Goal: Task Accomplishment & Management: Use online tool/utility

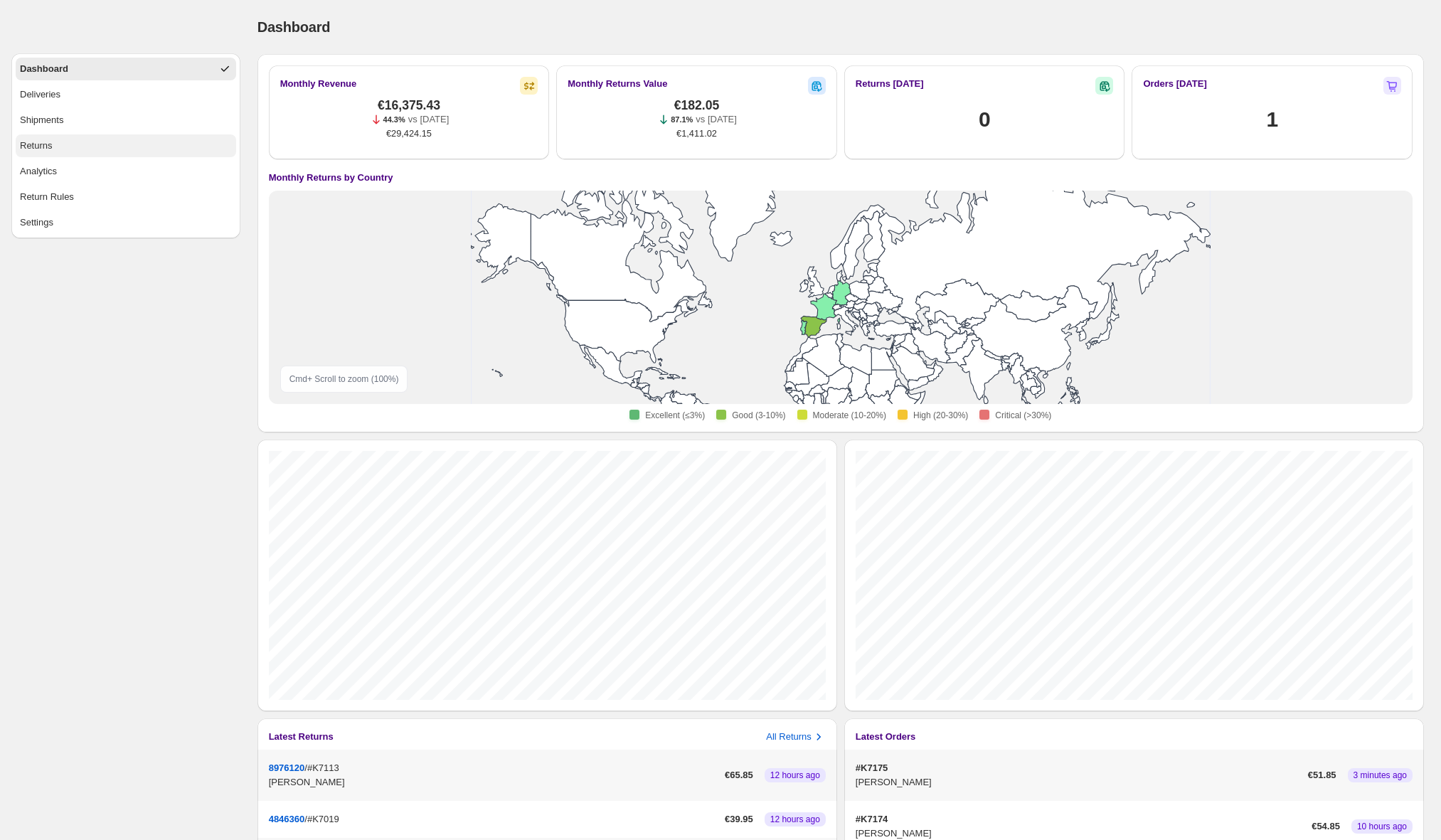
click at [109, 142] on button "Returns" at bounding box center [126, 146] width 221 height 23
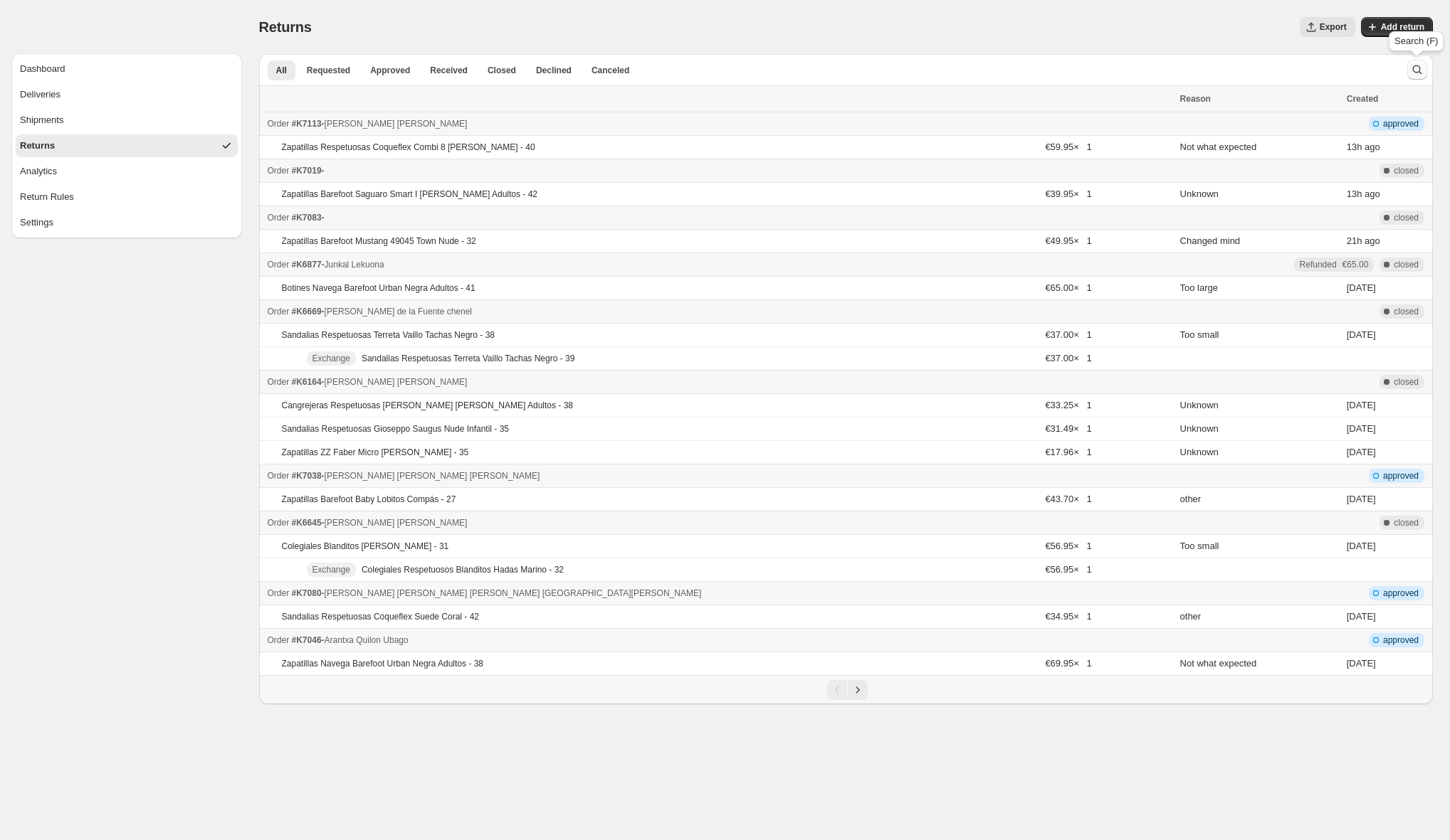
click at [1414, 74] on icon "Search and filter results" at bounding box center [1416, 69] width 14 height 14
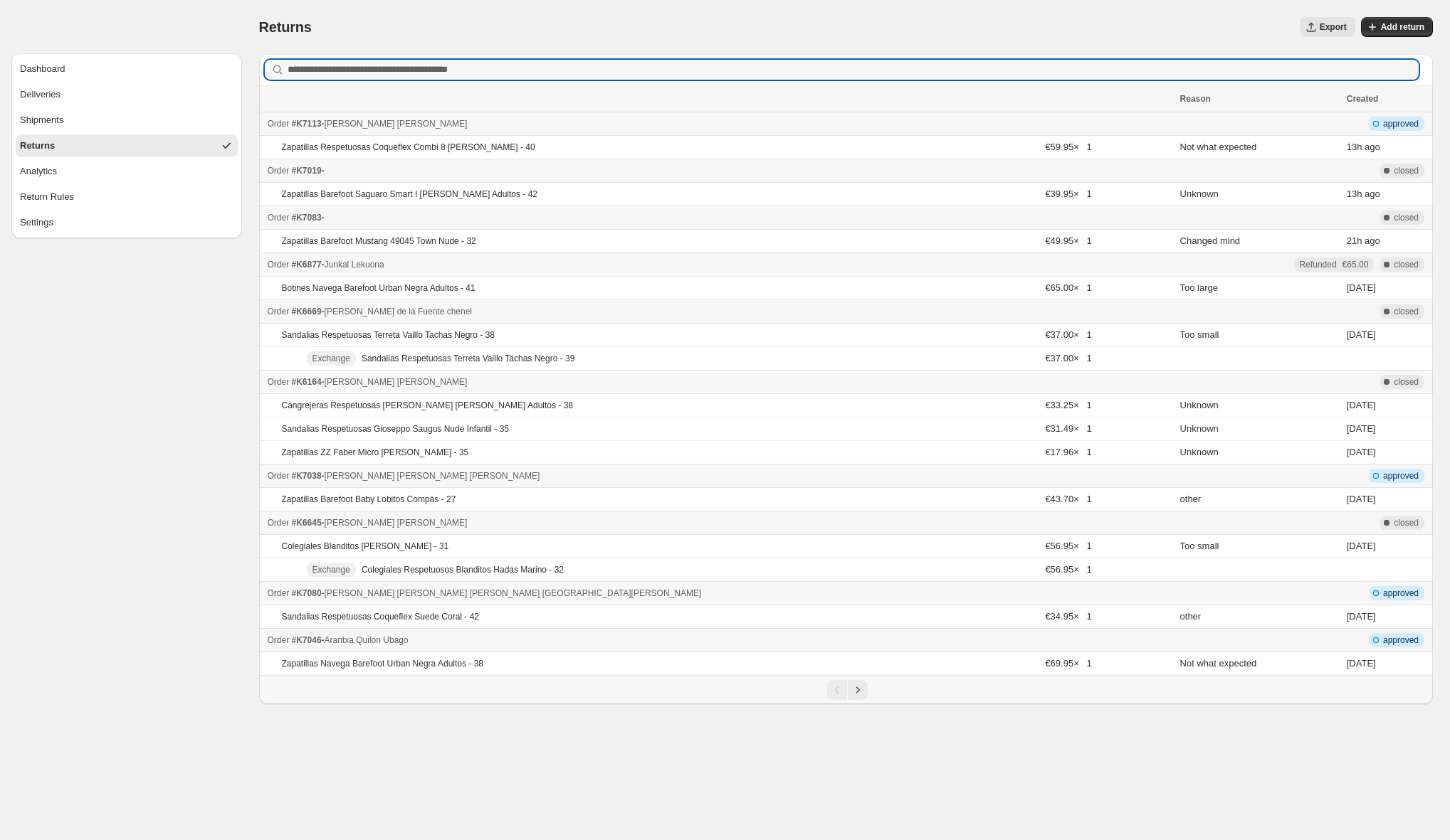
click at [1267, 35] on div "Export" at bounding box center [841, 27] width 1026 height 20
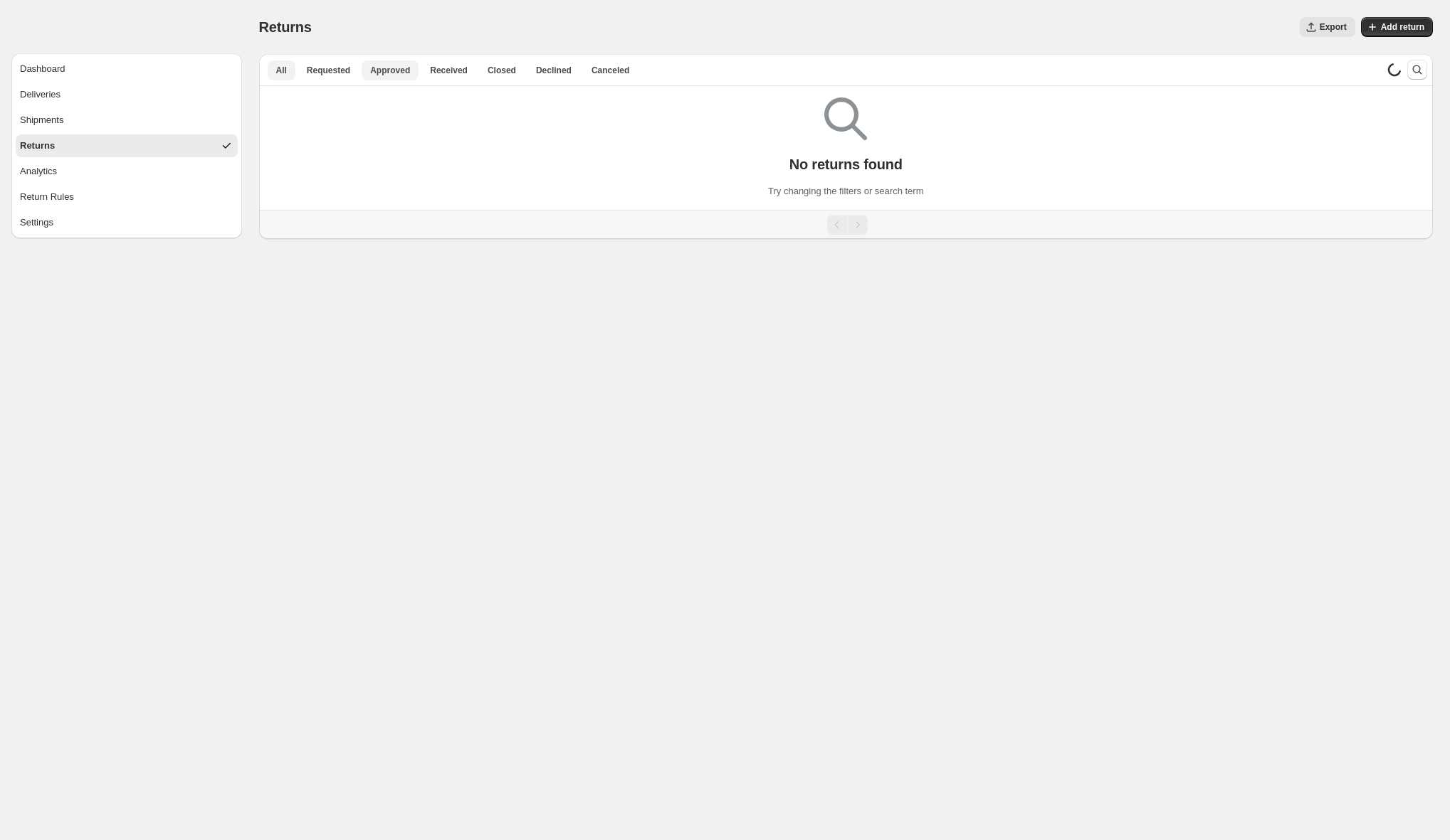
click at [390, 66] on span "Approved" at bounding box center [389, 71] width 40 height 12
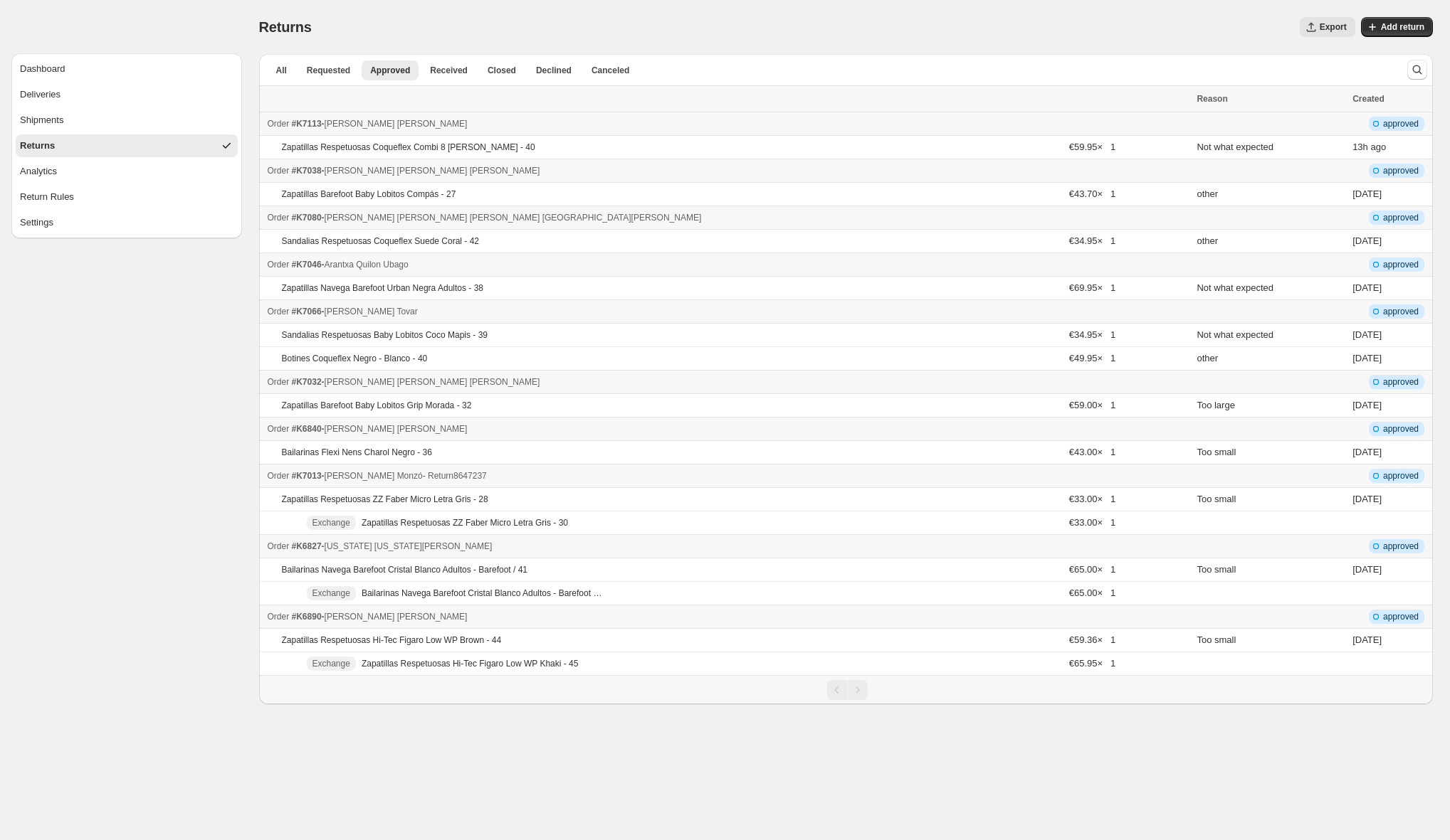
click at [518, 475] on div "Order #K7013 - Ana Monzó - Return 8647237" at bounding box center [728, 475] width 921 height 14
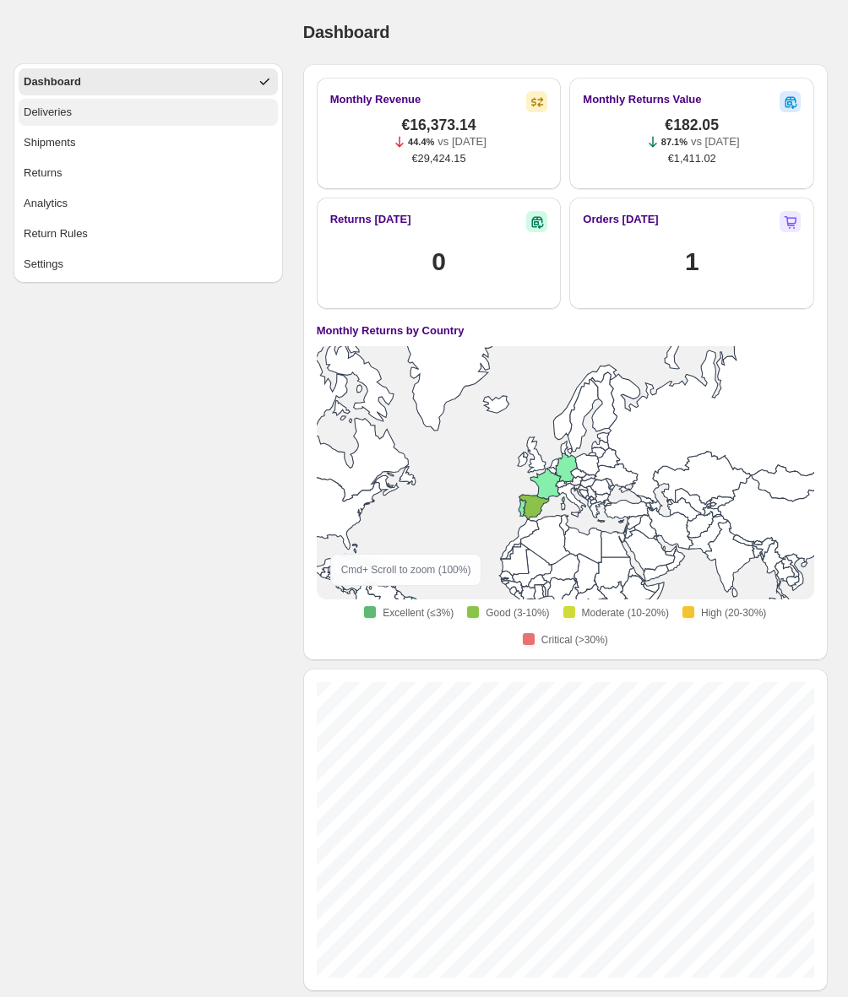
click at [78, 110] on button "Deliveries" at bounding box center [148, 112] width 259 height 27
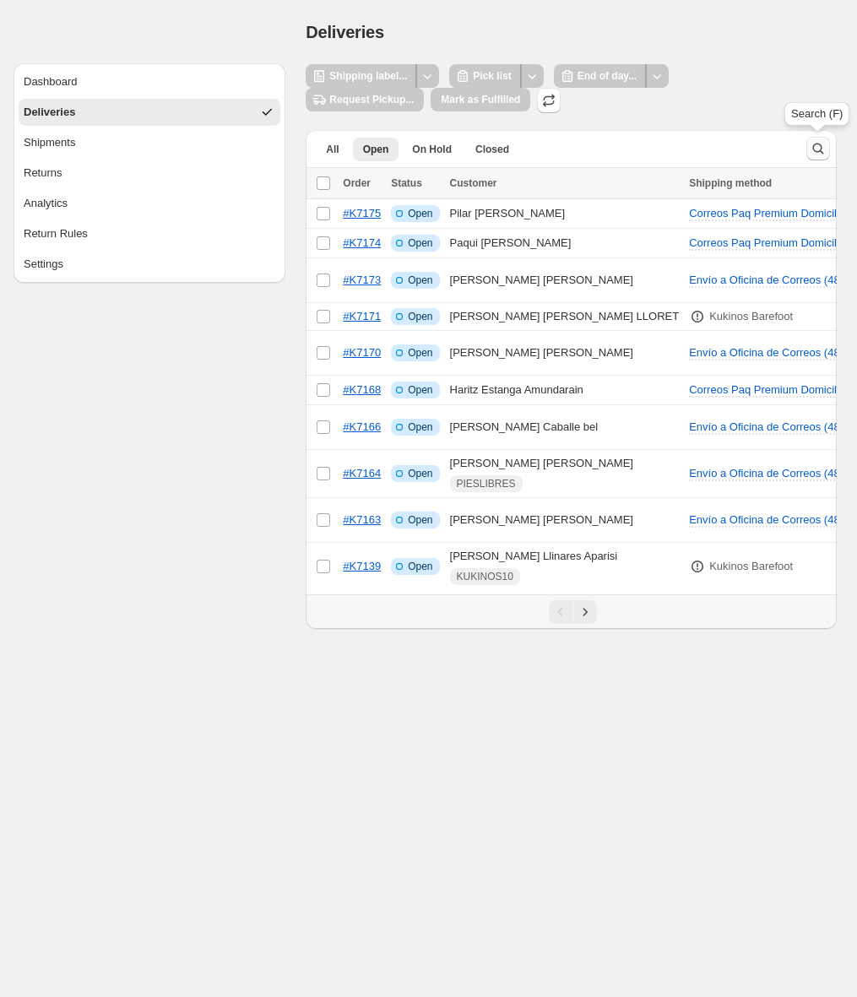
click at [821, 148] on icon "Search and filter results" at bounding box center [818, 149] width 11 height 11
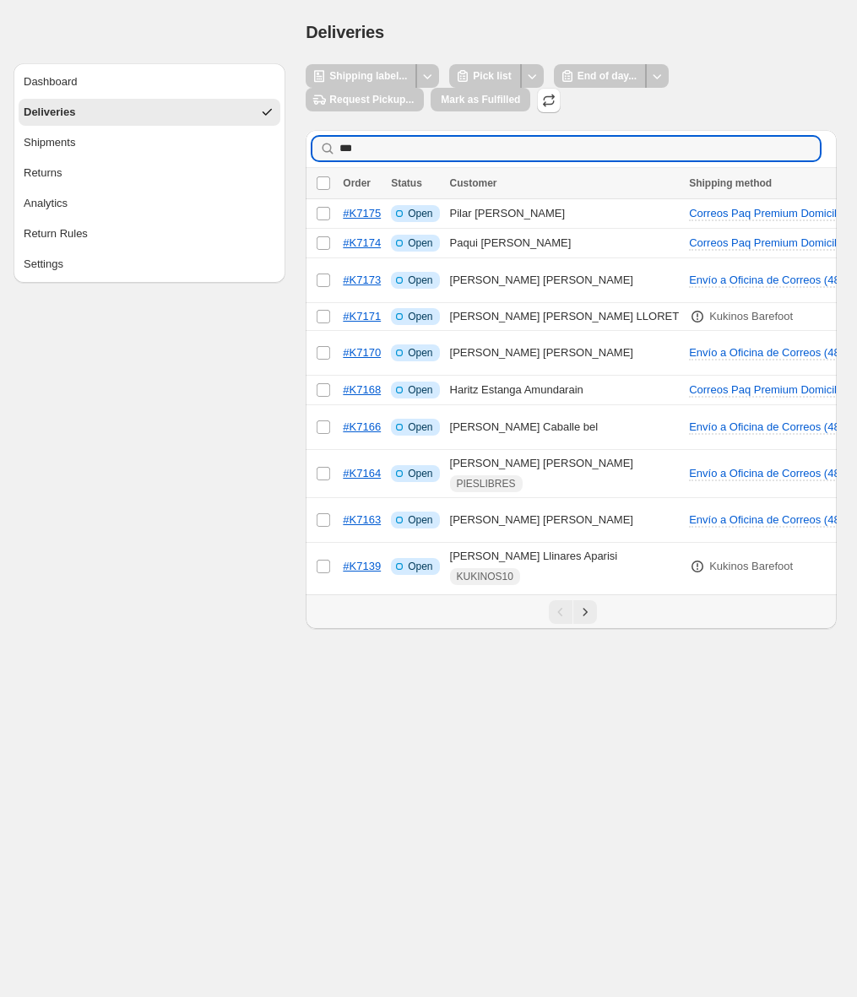
type input "****"
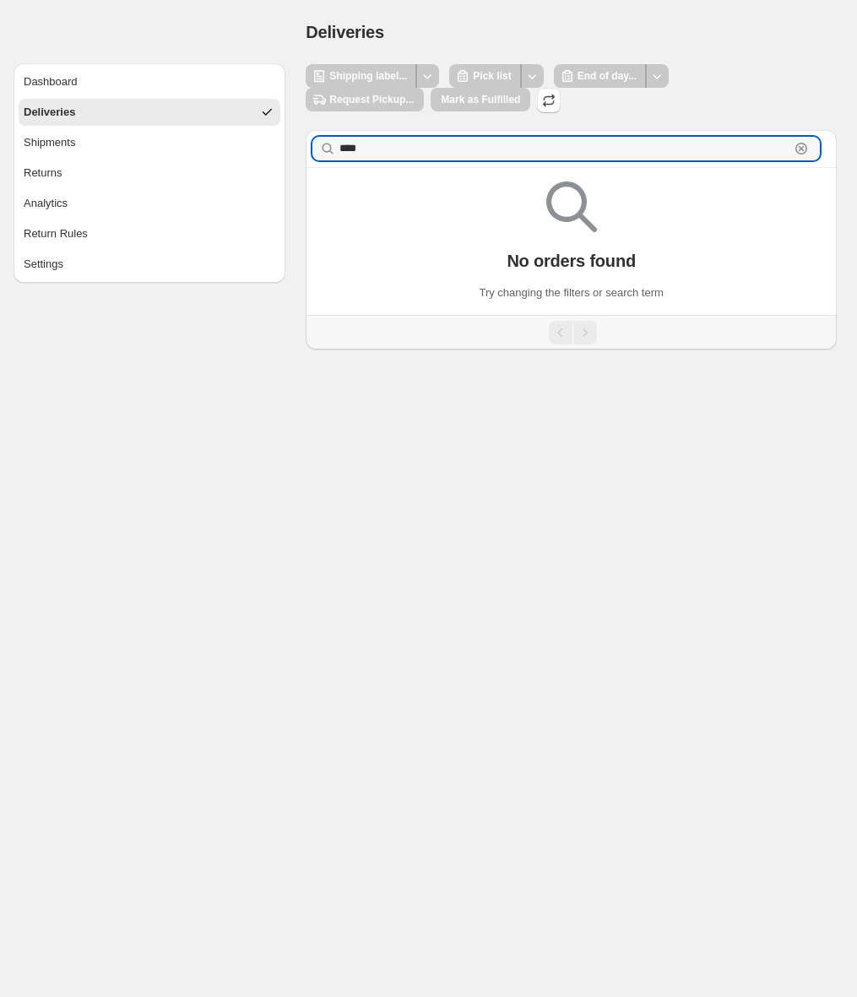
click at [799, 146] on icon "button" at bounding box center [802, 149] width 6 height 6
